Goal: Obtain resource: Download file/media

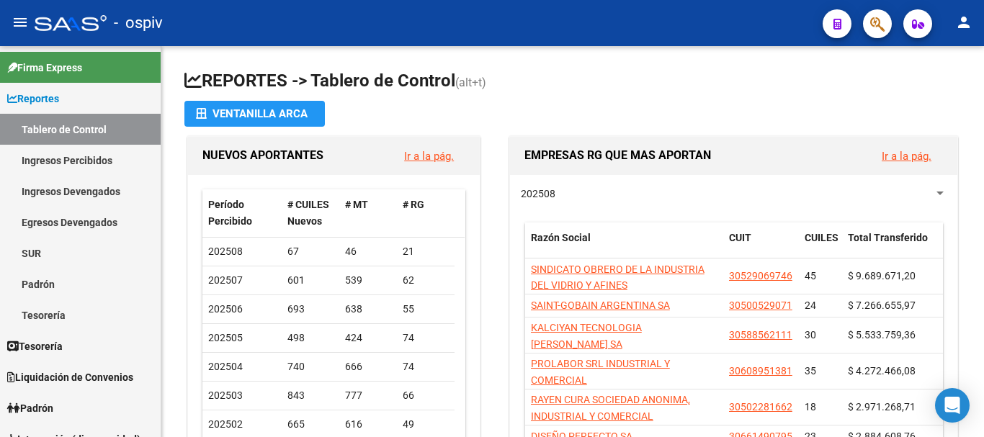
click at [515, 147] on div "EMPRESAS RG QUE MAS APORTAN Ir a la pág." at bounding box center [733, 156] width 447 height 38
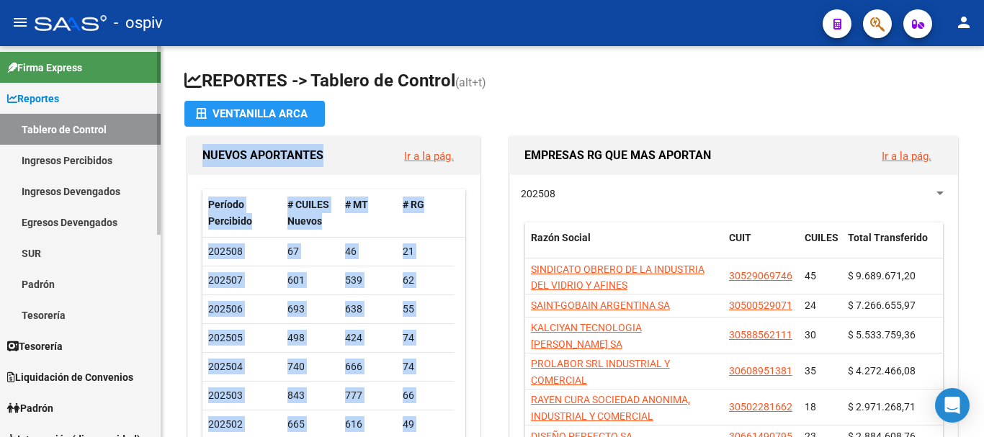
scroll to position [144, 0]
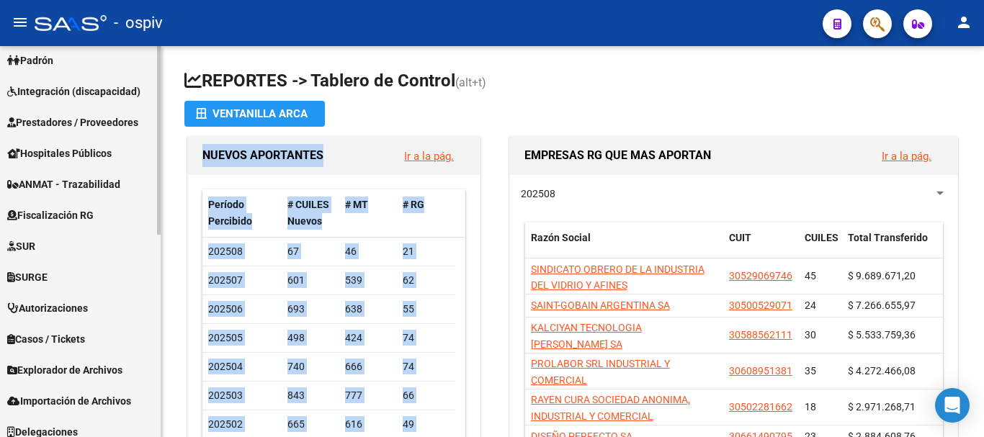
click at [88, 298] on link "Autorizaciones" at bounding box center [80, 307] width 161 height 31
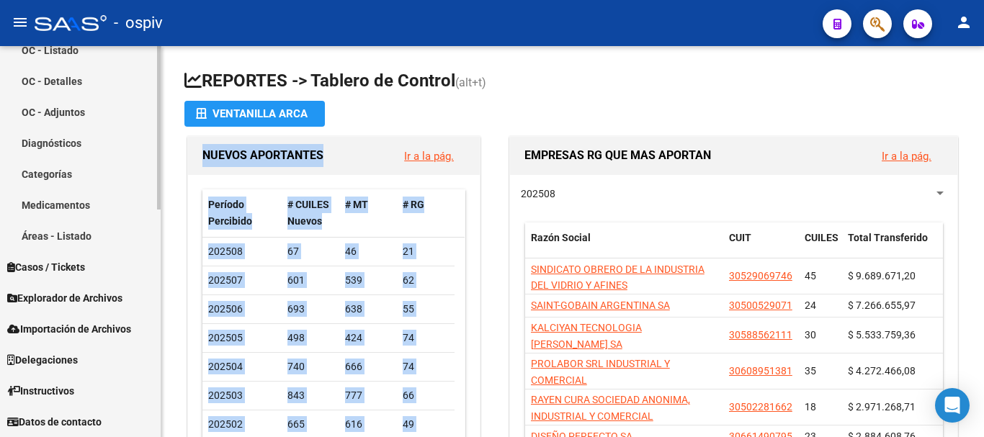
click at [85, 294] on span "Explorador de Archivos" at bounding box center [64, 298] width 115 height 16
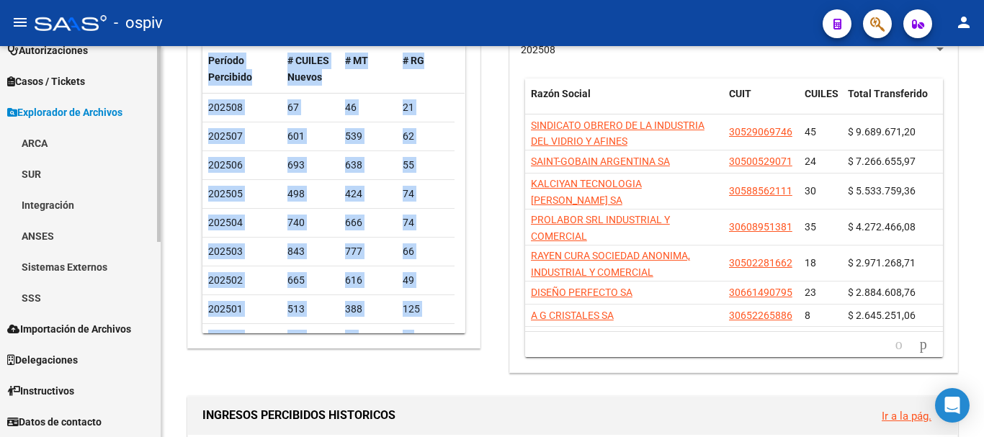
scroll to position [216, 0]
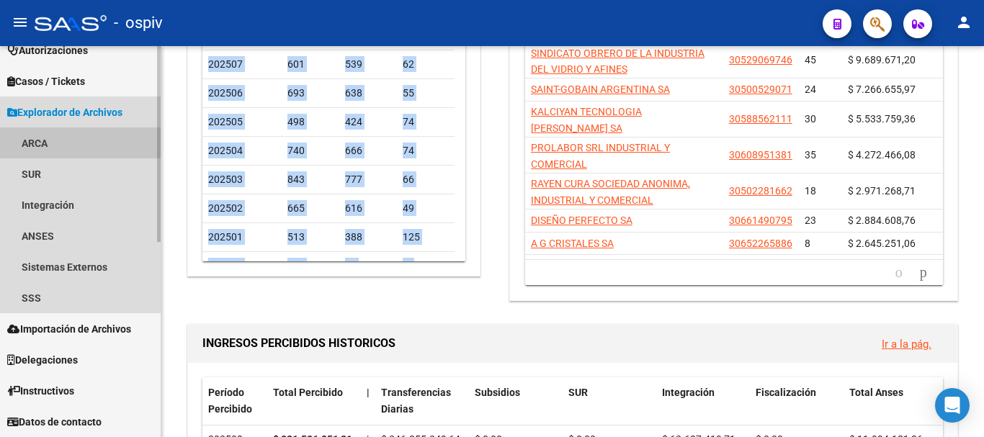
click at [47, 142] on link "ARCA" at bounding box center [80, 143] width 161 height 31
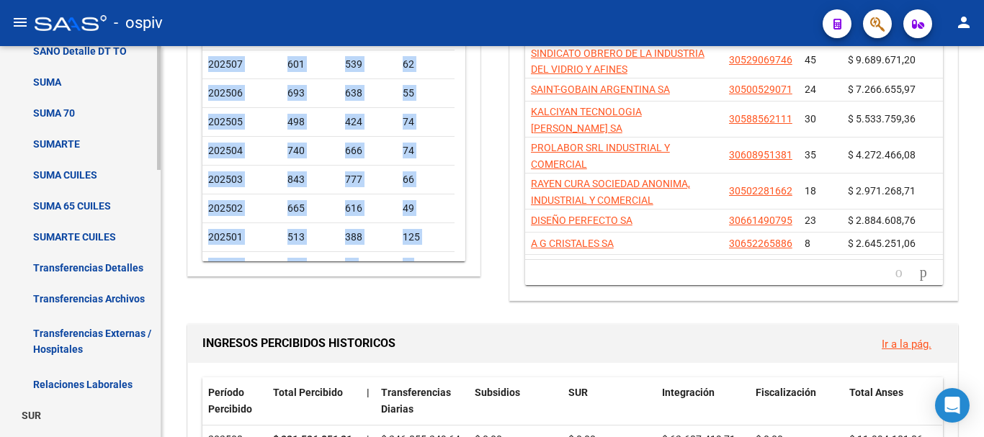
scroll to position [677, 0]
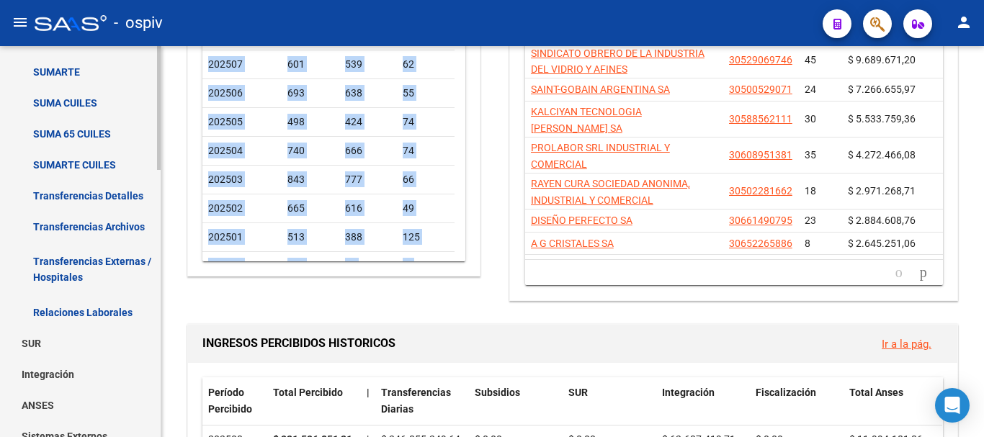
click at [120, 196] on link "Transferencias Detalles" at bounding box center [80, 195] width 161 height 31
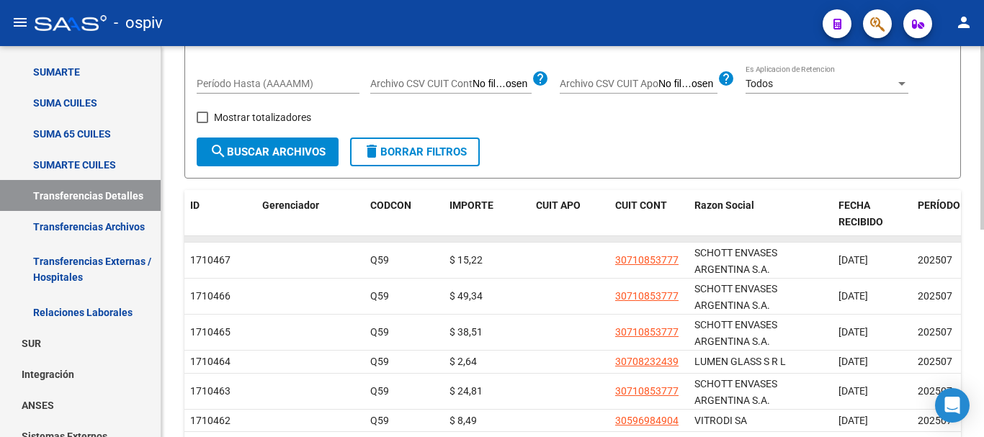
scroll to position [72, 0]
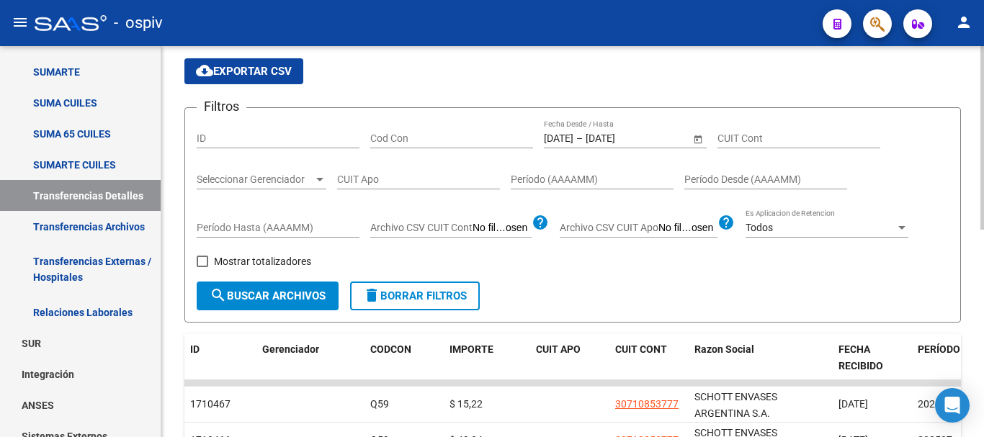
click at [609, 136] on input "[DATE]" at bounding box center [621, 139] width 71 height 12
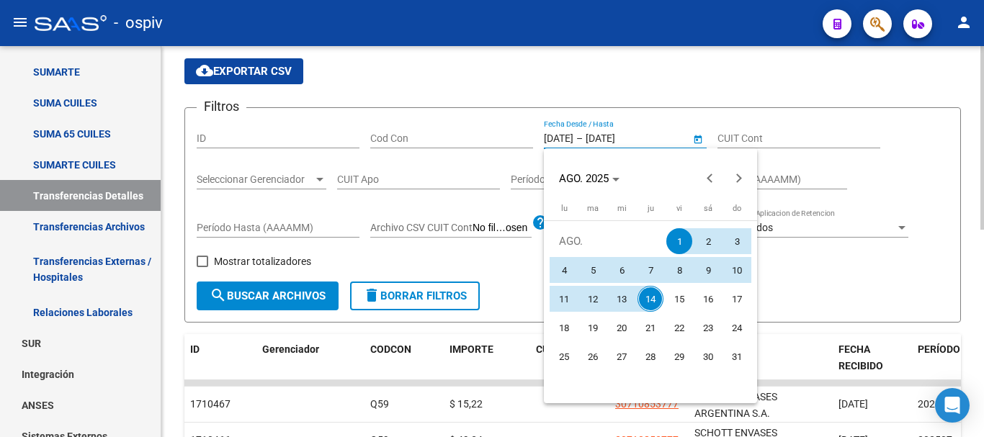
click at [609, 136] on div at bounding box center [492, 218] width 984 height 437
click at [654, 301] on span "14" at bounding box center [651, 299] width 26 height 26
type input "[DATE]"
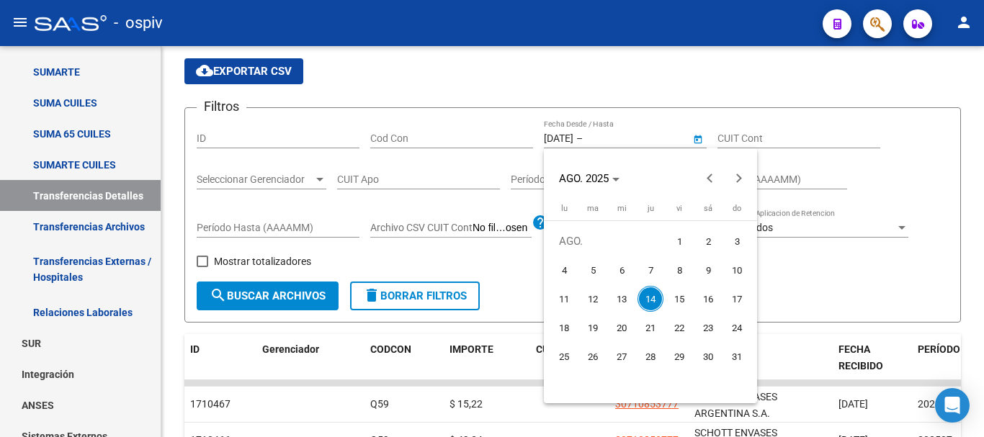
click at [654, 301] on span "14" at bounding box center [651, 299] width 26 height 26
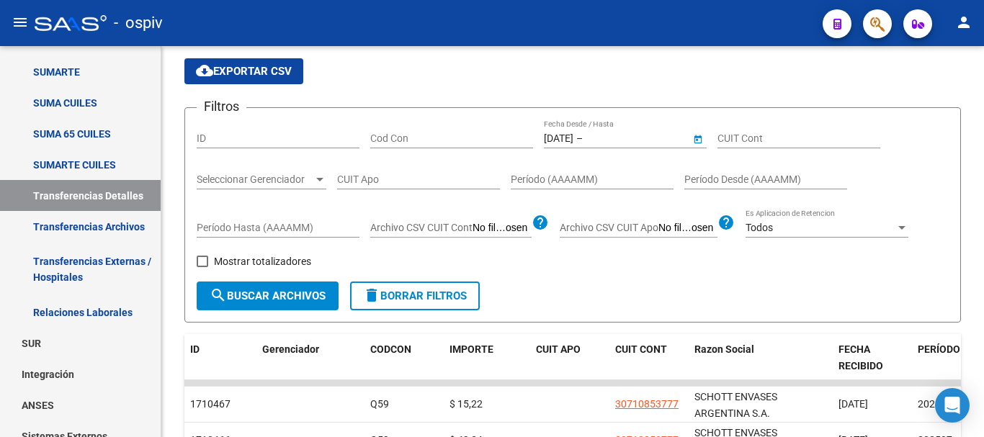
type input "[DATE]"
click at [249, 298] on span "search Buscar Archivos" at bounding box center [268, 296] width 116 height 13
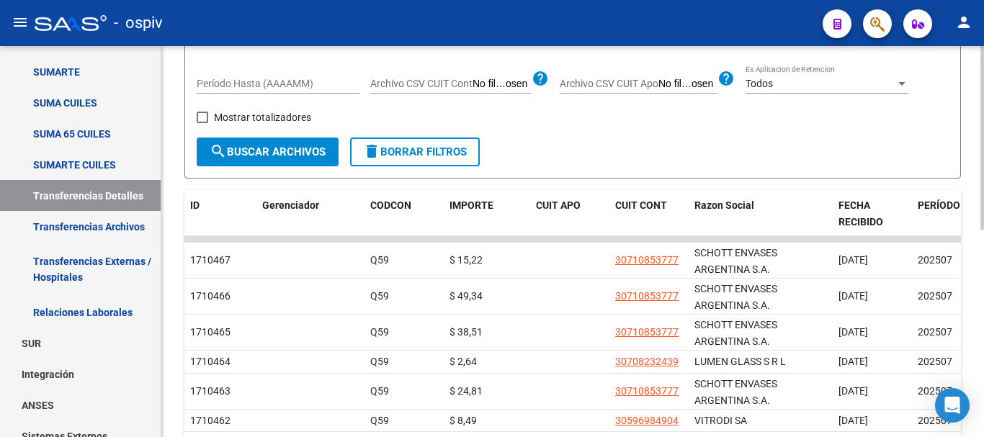
scroll to position [0, 0]
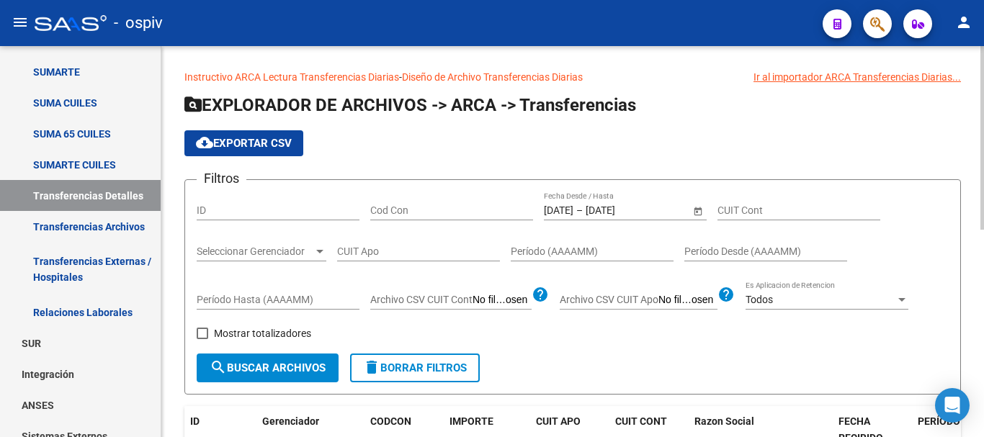
click at [248, 132] on button "cloud_download Exportar CSV" at bounding box center [243, 143] width 119 height 26
